Goal: Task Accomplishment & Management: Manage account settings

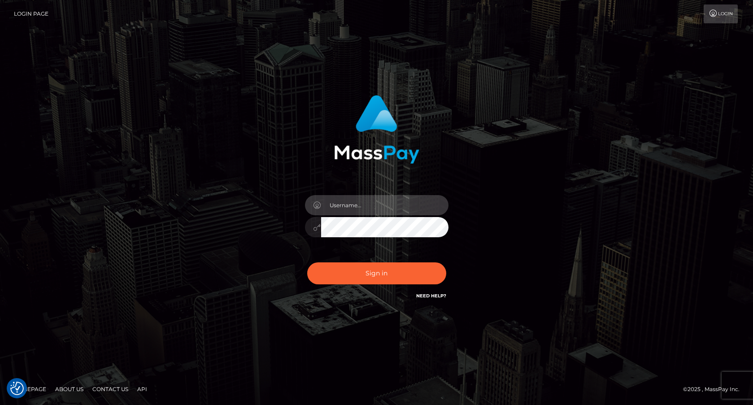
type input "[PERSON_NAME][EMAIL_ADDRESS][PERSON_NAME]"
click at [390, 271] on button "Sign in" at bounding box center [376, 273] width 139 height 22
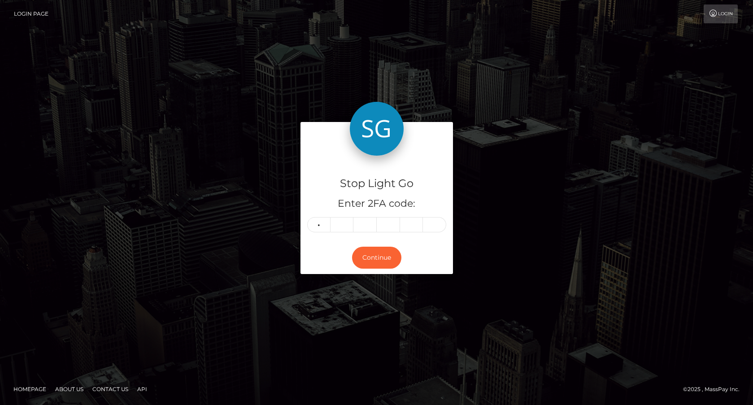
type input "0"
type input "2"
type input "1"
type input "3"
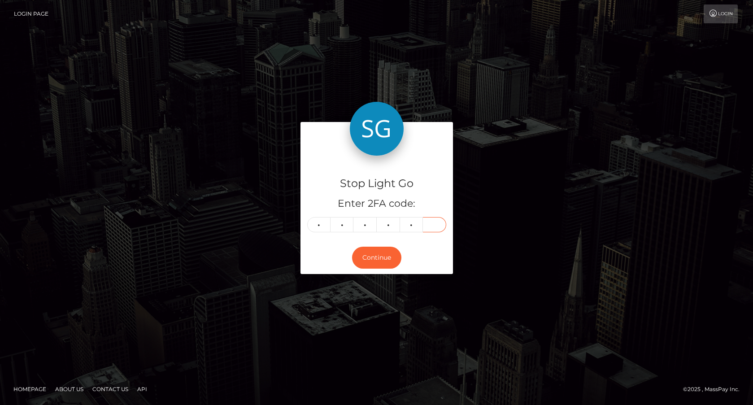
type input "4"
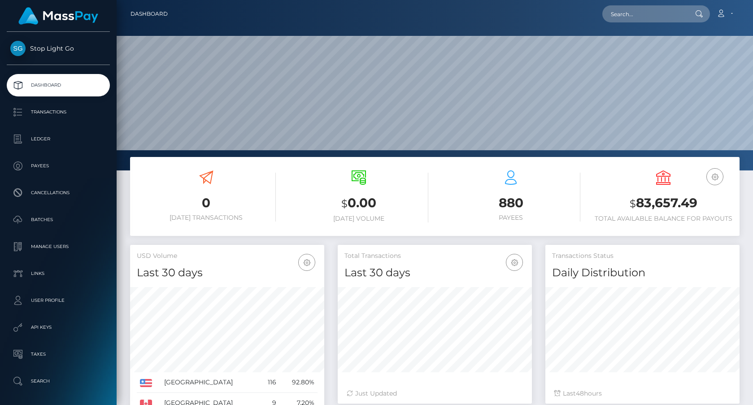
scroll to position [158, 194]
click at [727, 13] on link "Account" at bounding box center [724, 13] width 26 height 19
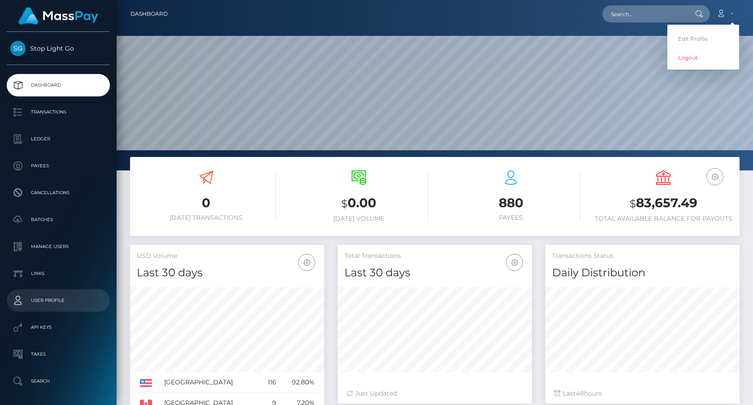
click at [51, 298] on p "User Profile" at bounding box center [58, 300] width 96 height 13
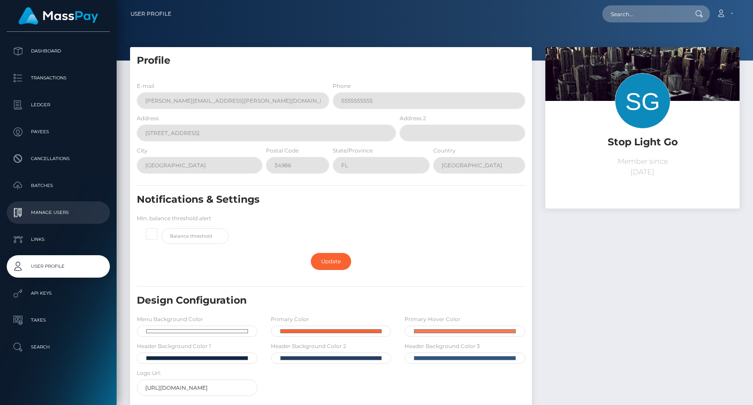
scroll to position [34, 0]
click at [49, 209] on p "Manage Users" at bounding box center [58, 212] width 96 height 13
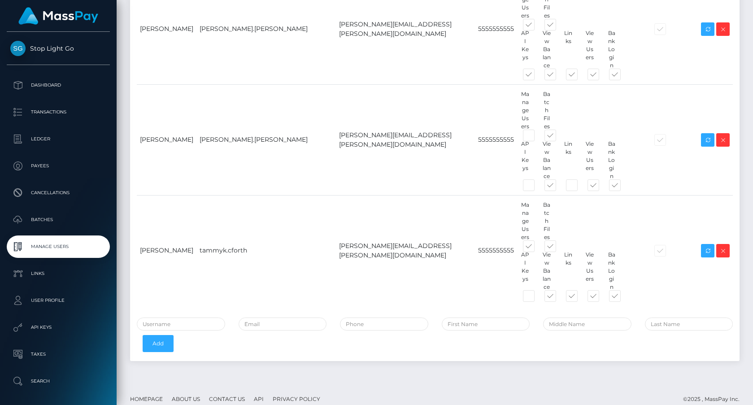
scroll to position [602, 0]
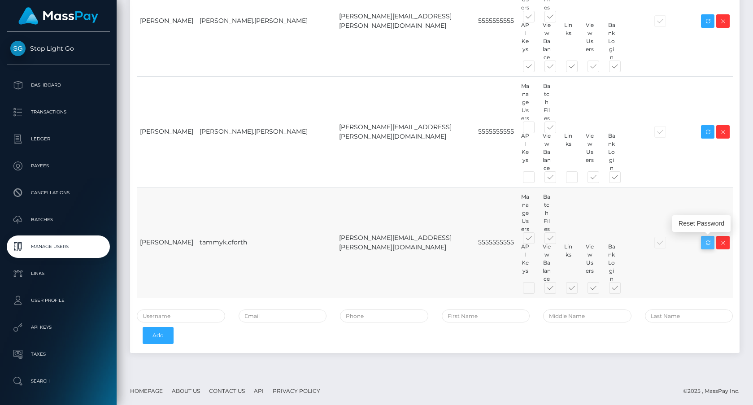
click at [710, 241] on icon at bounding box center [707, 242] width 11 height 11
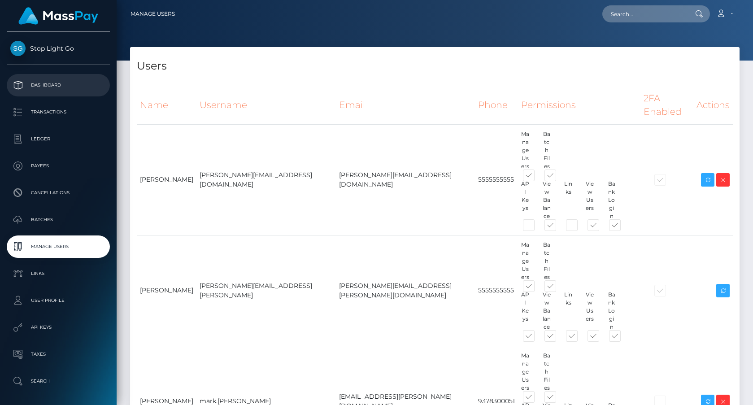
scroll to position [0, 0]
click at [55, 87] on p "Dashboard" at bounding box center [58, 84] width 96 height 13
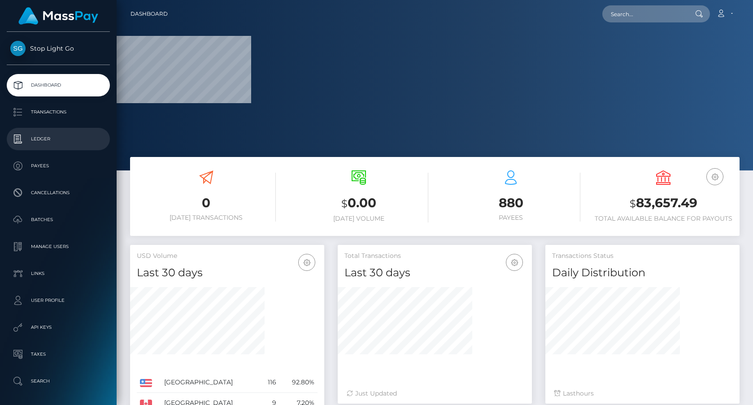
drag, startPoint x: 42, startPoint y: 138, endPoint x: 61, endPoint y: 146, distance: 20.7
click at [42, 138] on p "Ledger" at bounding box center [58, 138] width 96 height 13
